Goal: Task Accomplishment & Management: Manage account settings

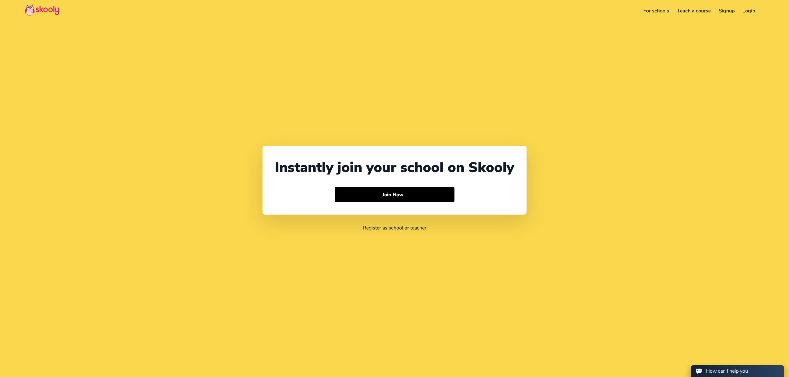
select select "971"
select select "[GEOGRAPHIC_DATA]"
select select "[GEOGRAPHIC_DATA]/[GEOGRAPHIC_DATA]"
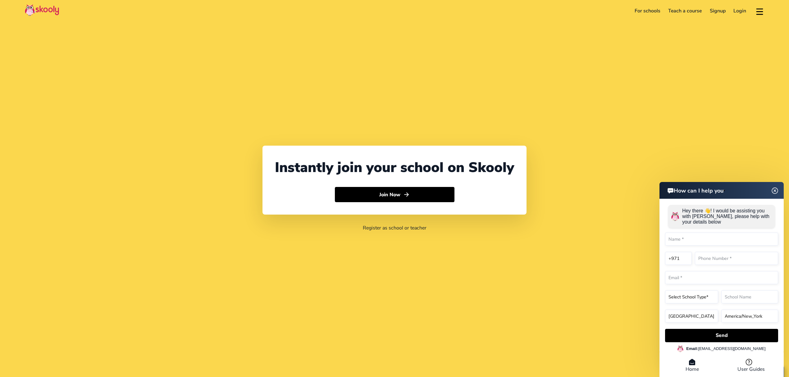
click at [742, 8] on link "Login" at bounding box center [739, 11] width 21 height 10
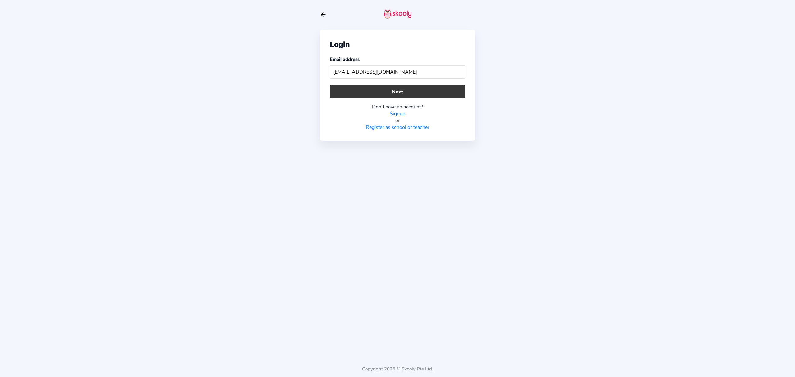
type input "[EMAIL_ADDRESS][DOMAIN_NAME]"
click at [439, 93] on button "Next" at bounding box center [397, 91] width 135 height 13
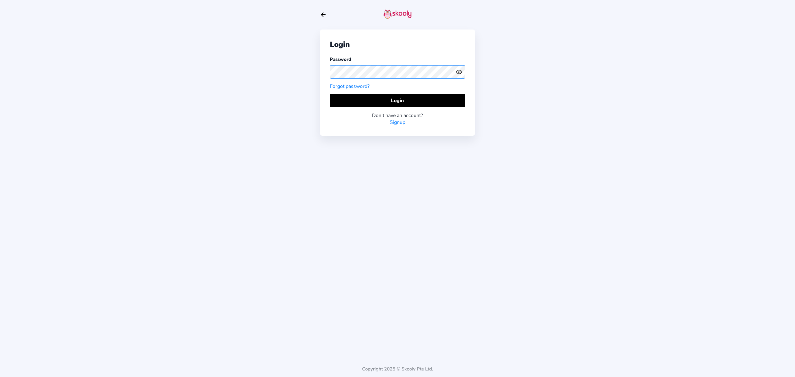
click at [323, 65] on div "Login Password Forgot password? Login Don't have an account? Signup" at bounding box center [397, 83] width 155 height 106
click at [338, 178] on div "Login Password Forgot password? Login Don't have an account? Signup" at bounding box center [397, 123] width 155 height 246
click at [458, 73] on icon "Eye" at bounding box center [459, 72] width 7 height 7
click at [458, 73] on icon "Eye Off" at bounding box center [459, 72] width 7 height 7
click at [426, 95] on button "Login" at bounding box center [397, 100] width 135 height 13
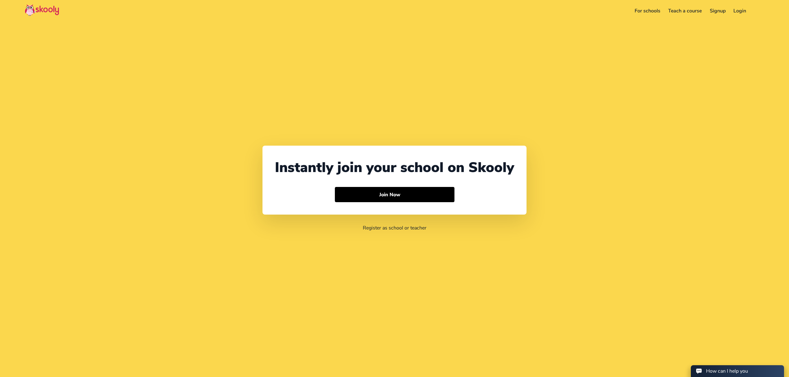
select select "971"
select select "[GEOGRAPHIC_DATA]"
select select "[GEOGRAPHIC_DATA]/[GEOGRAPHIC_DATA]"
